Goal: Task Accomplishment & Management: Manage account settings

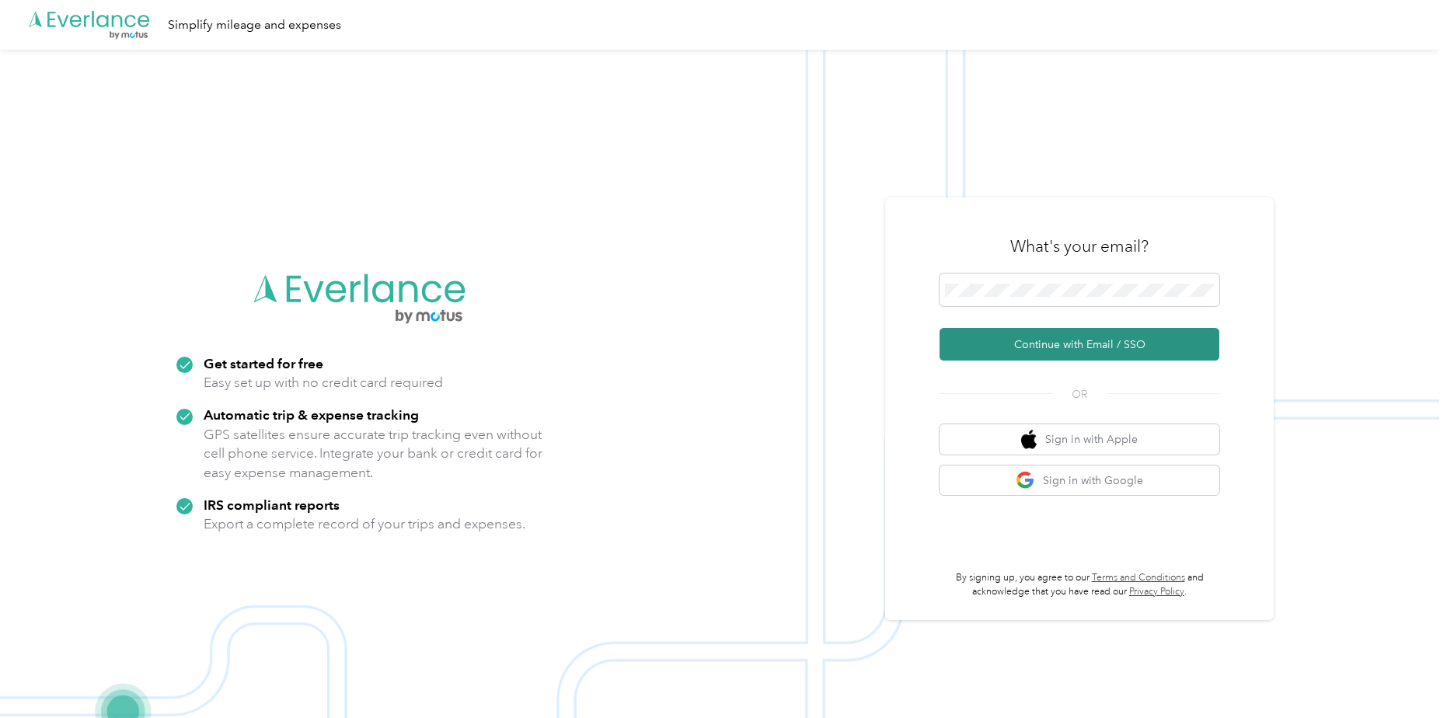
click at [1119, 337] on button "Continue with Email / SSO" at bounding box center [1080, 344] width 280 height 33
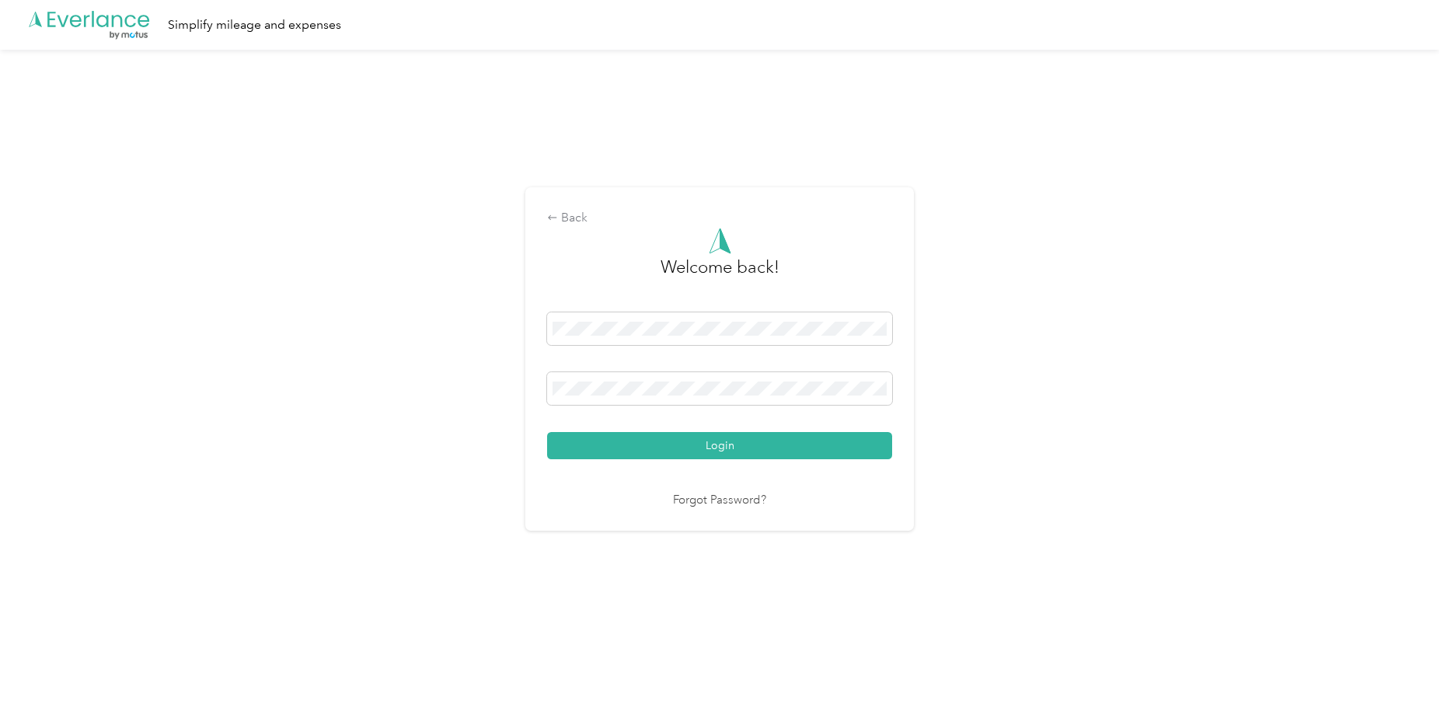
click at [832, 461] on div "Welcome back! Login Forgot Password?" at bounding box center [719, 369] width 345 height 282
click at [835, 460] on div "Welcome back! Login Forgot Password?" at bounding box center [719, 369] width 345 height 282
click at [841, 454] on button "Login" at bounding box center [719, 445] width 345 height 27
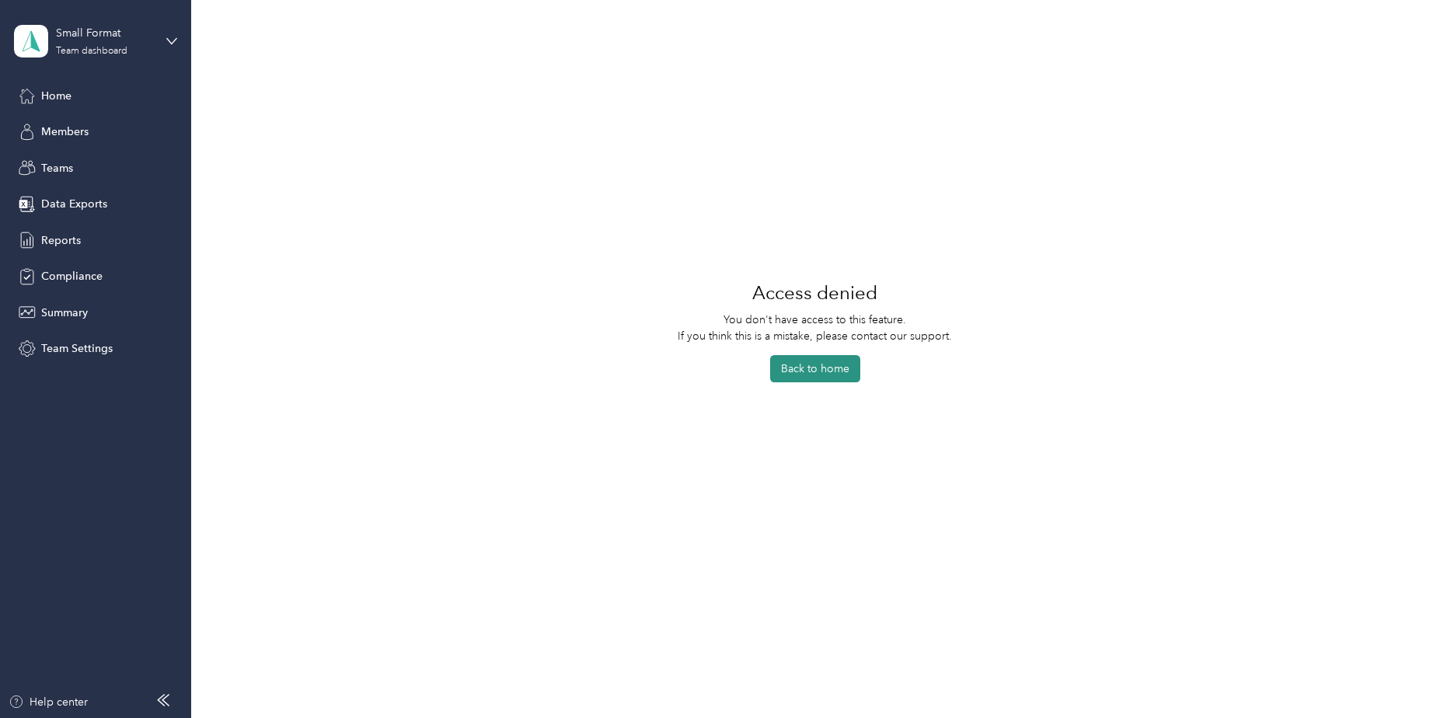
click at [852, 381] on button "Back to home" at bounding box center [815, 368] width 90 height 27
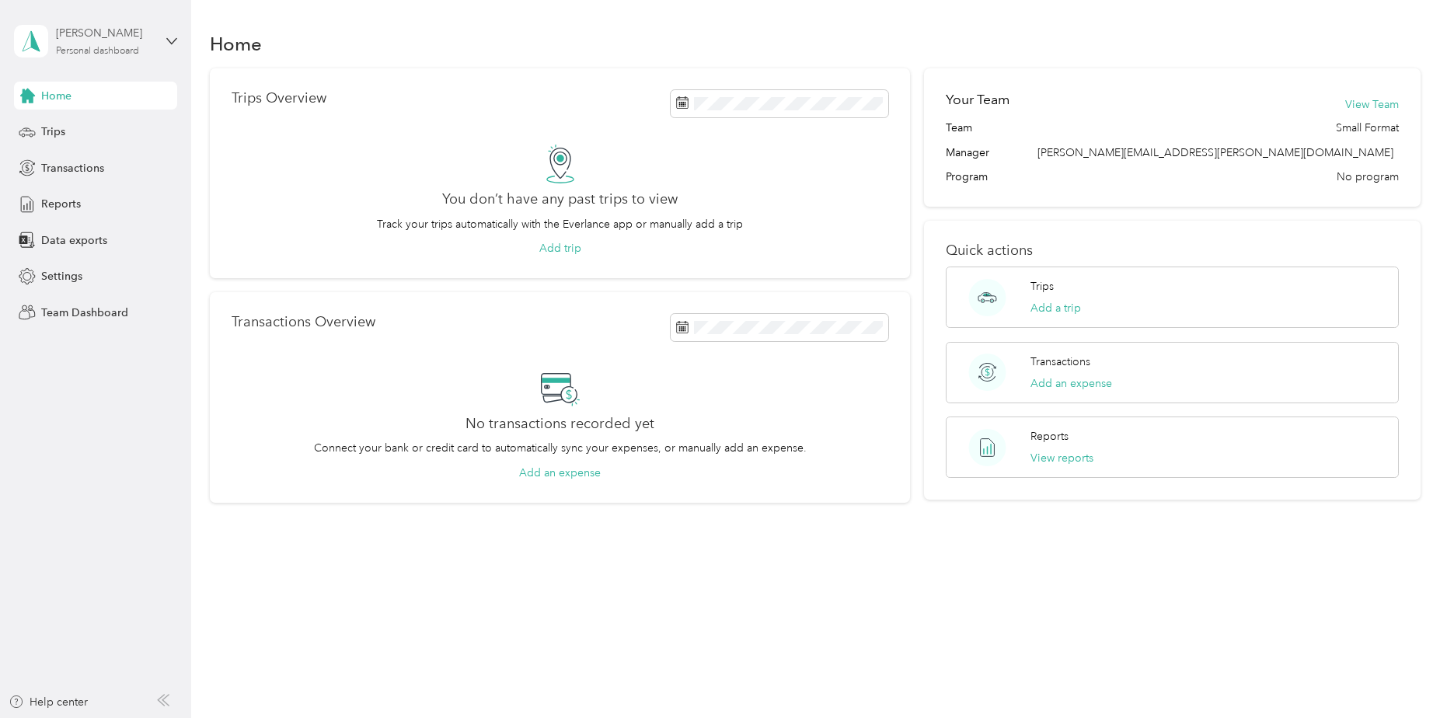
click at [78, 55] on div "Personal dashboard" at bounding box center [97, 51] width 83 height 9
click at [86, 127] on div "Team dashboard" at bounding box center [68, 125] width 83 height 16
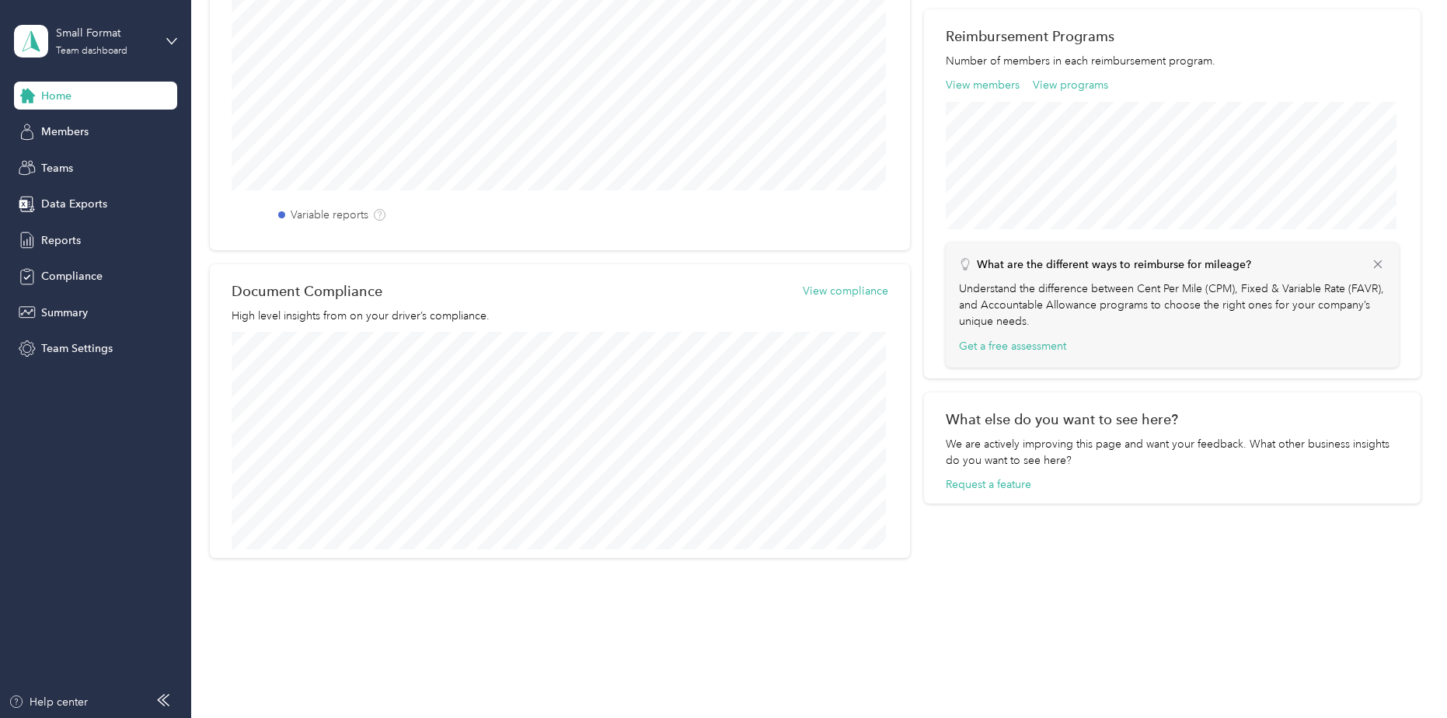
scroll to position [469, 0]
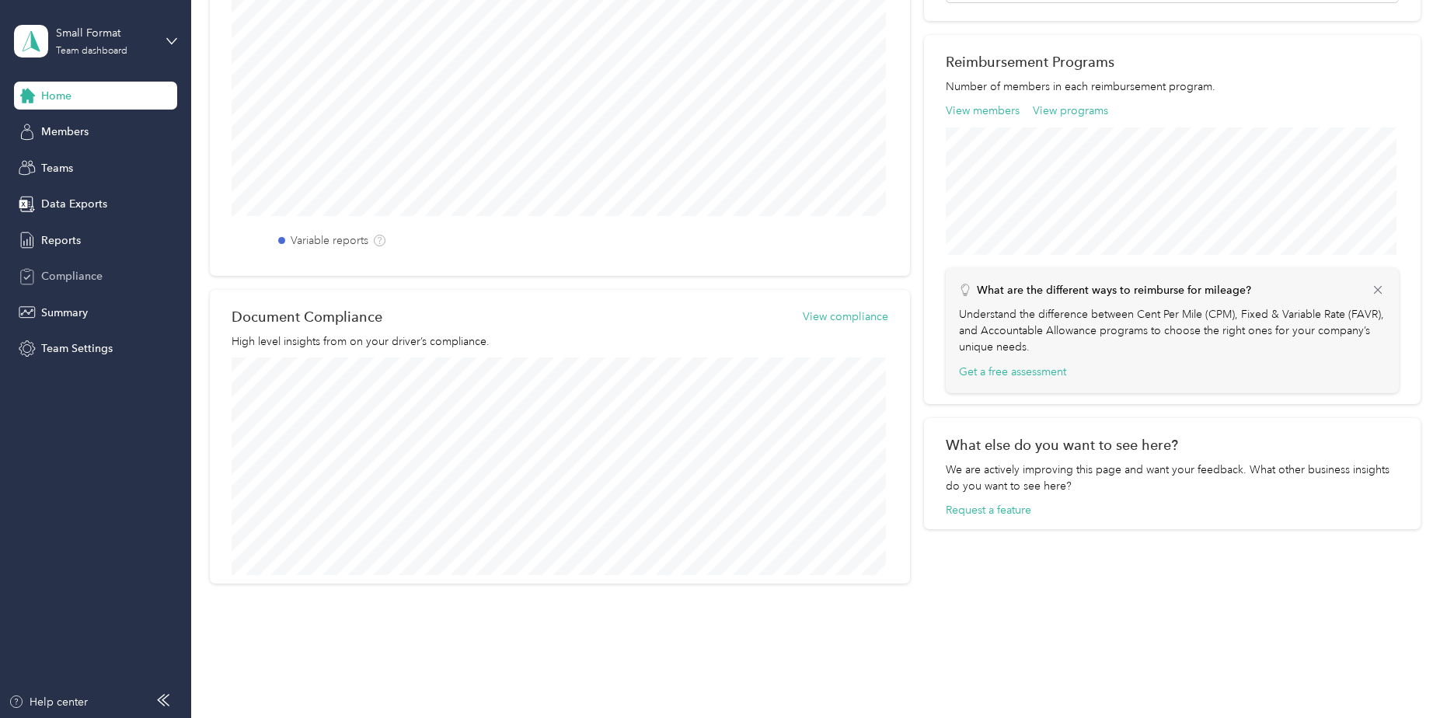
click at [78, 270] on span "Compliance" at bounding box center [71, 276] width 61 height 16
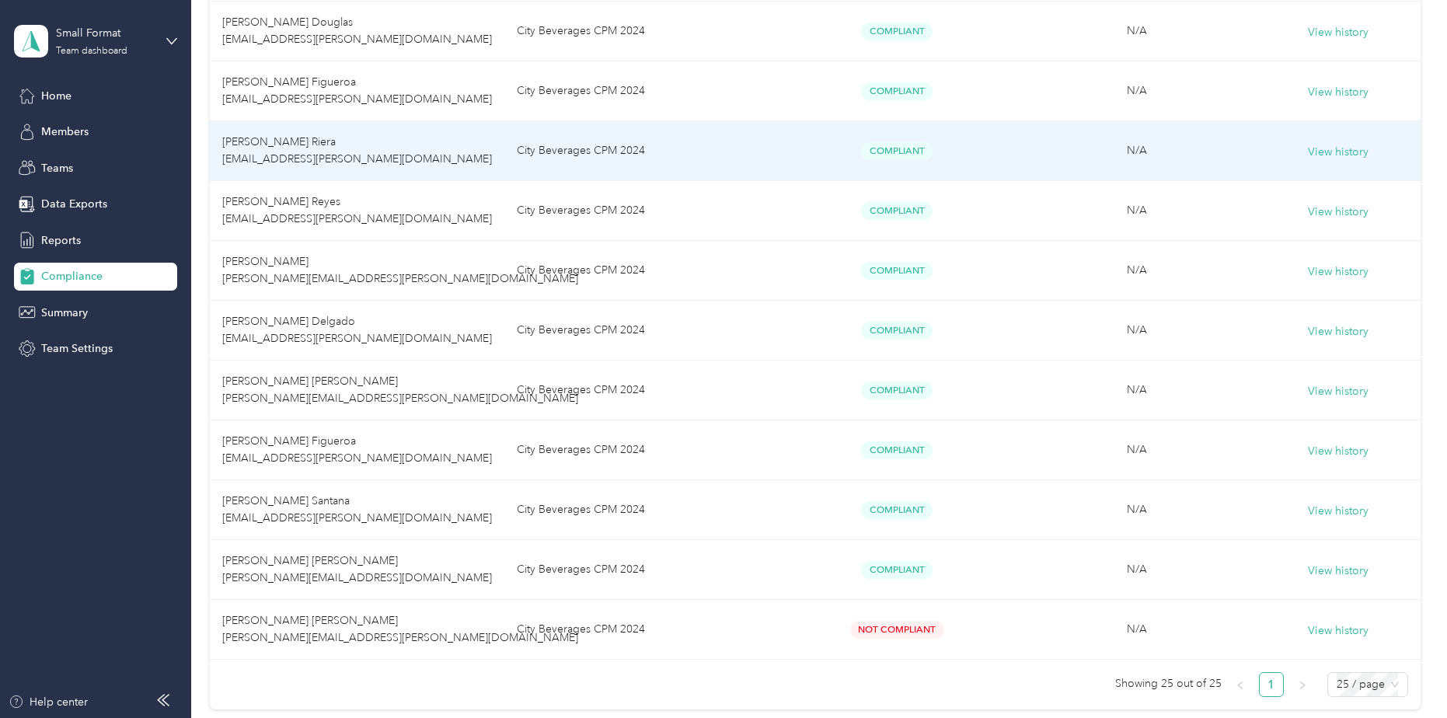
scroll to position [1205, 0]
